Goal: Task Accomplishment & Management: Complete application form

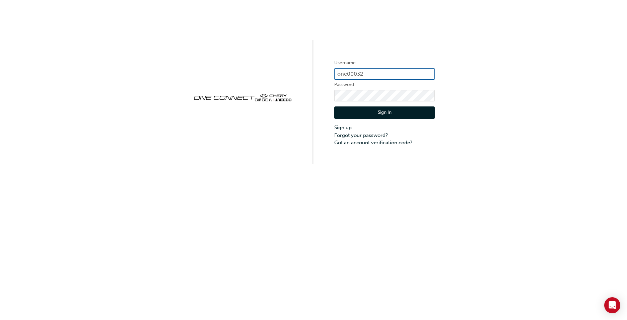
click at [370, 72] on input "one00032" at bounding box center [384, 73] width 101 height 11
type input "o"
click at [344, 127] on link "Sign up" at bounding box center [384, 128] width 101 height 8
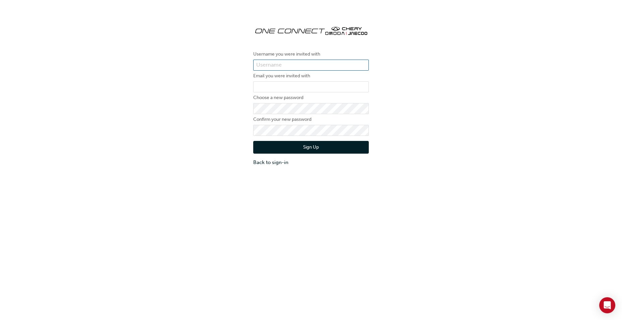
type input "one00032"
click at [263, 85] on input "email" at bounding box center [311, 86] width 116 height 11
type input "[EMAIL_ADDRESS][DOMAIN_NAME]"
